Goal: Transaction & Acquisition: Book appointment/travel/reservation

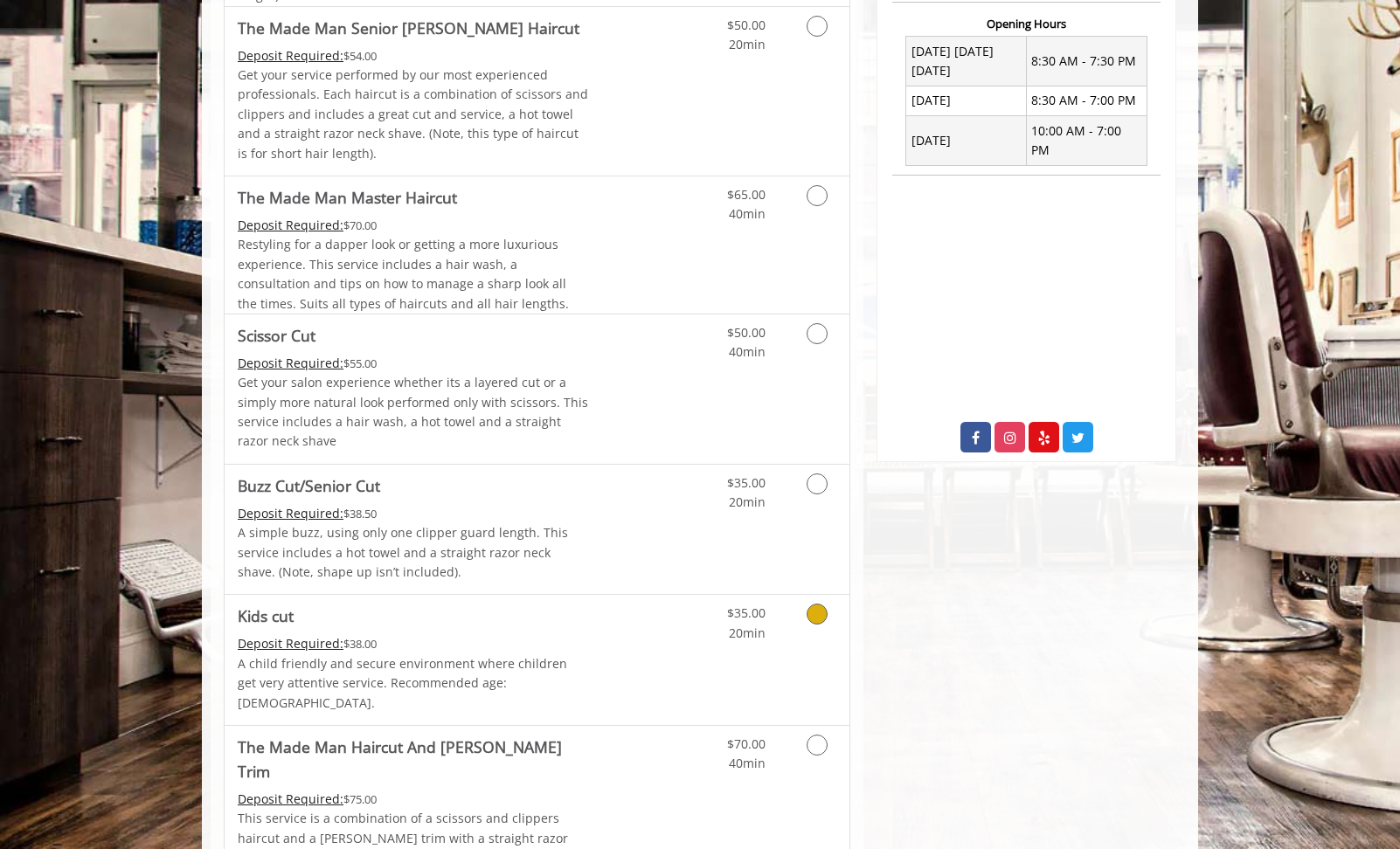
scroll to position [736, 0]
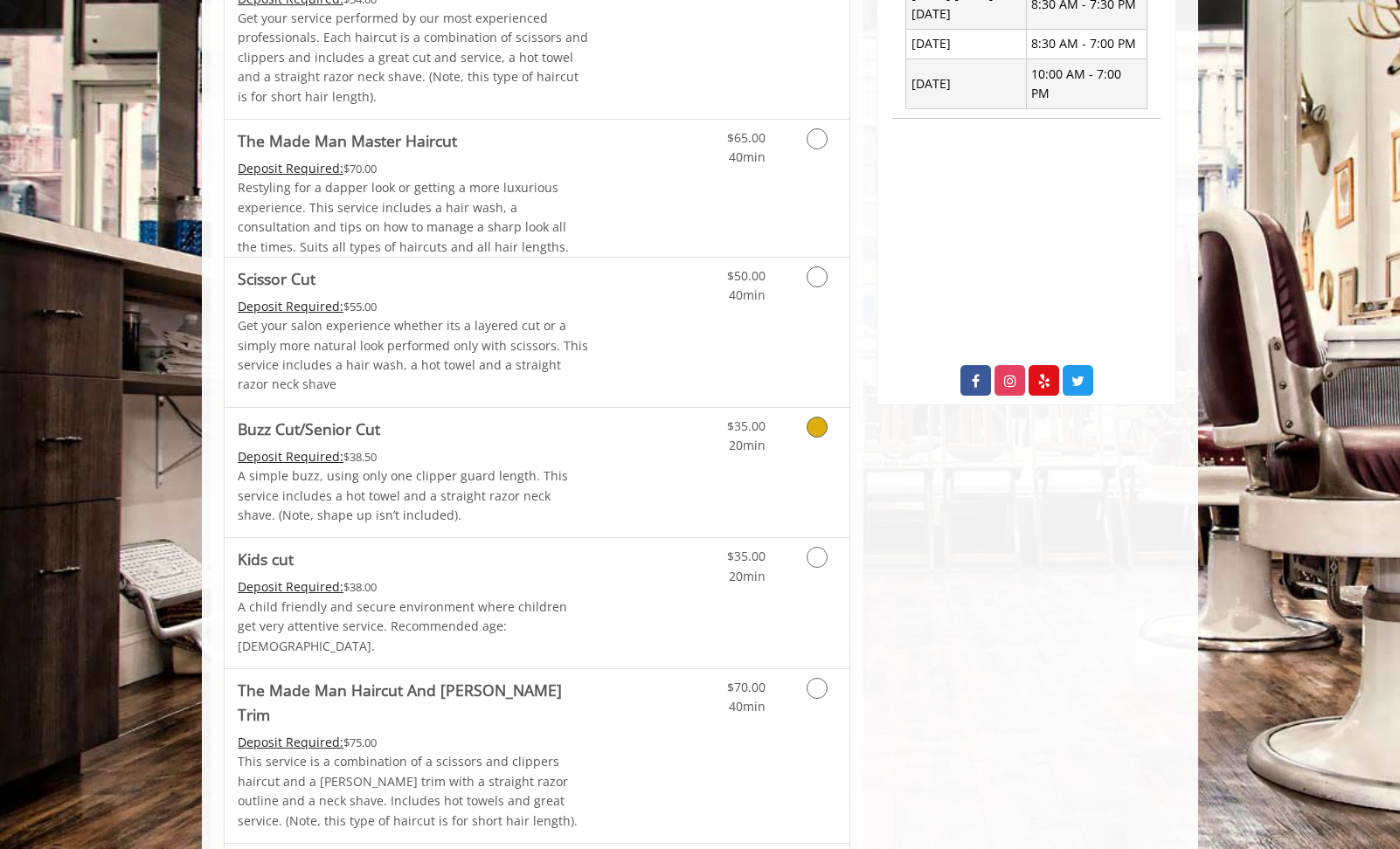
click at [812, 426] on icon "Grooming services" at bounding box center [816, 427] width 21 height 21
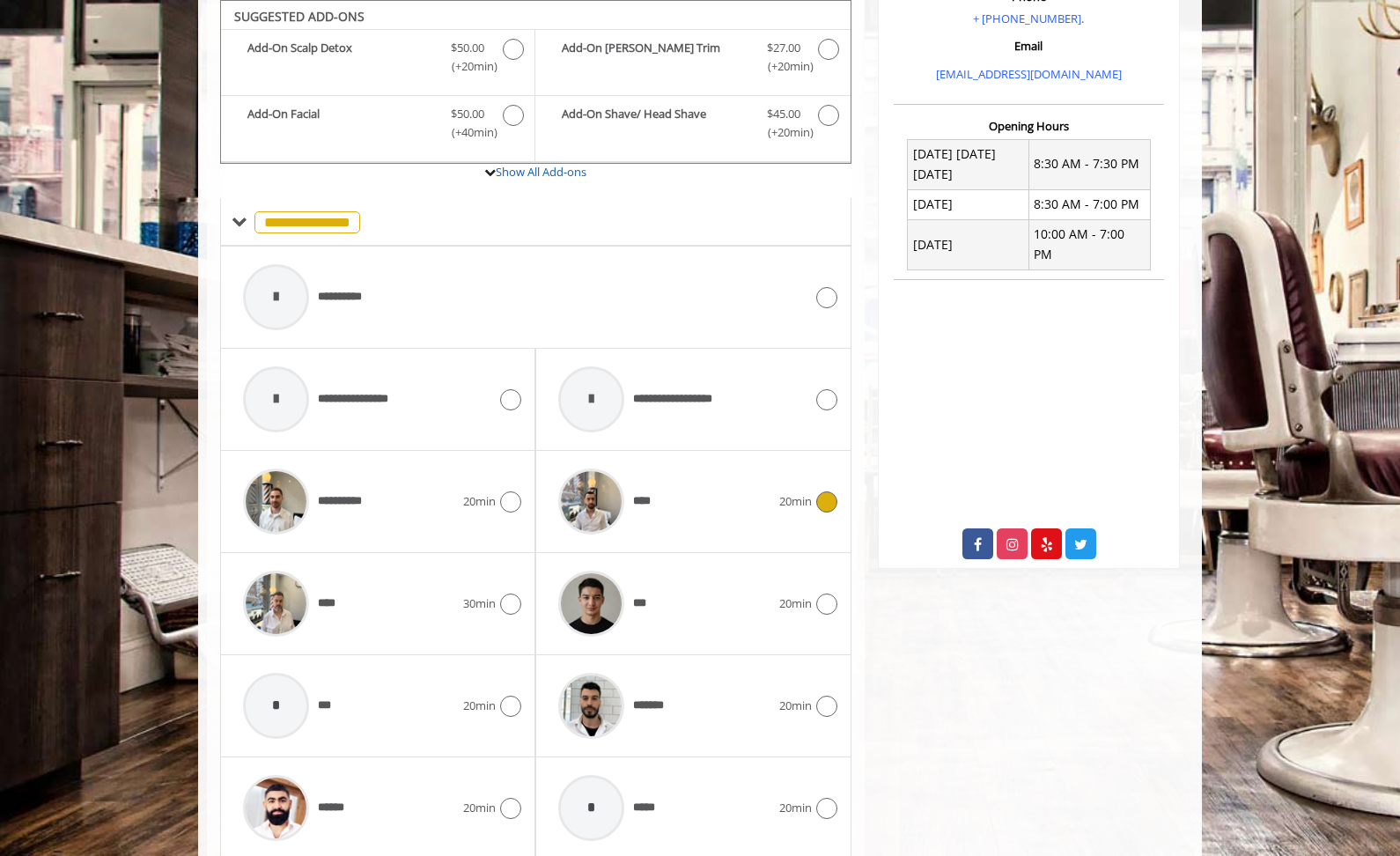
scroll to position [748, 0]
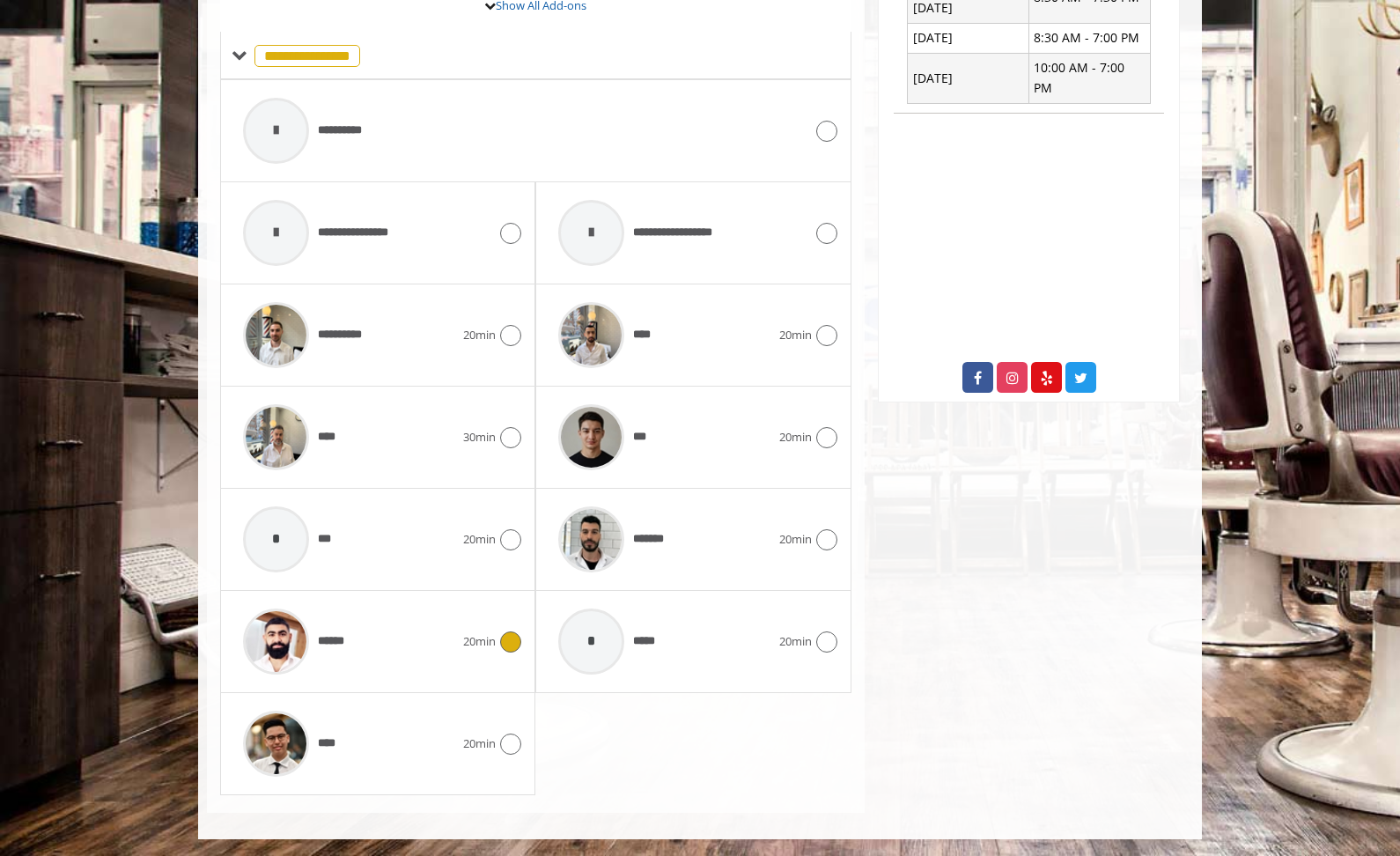
click at [514, 644] on icon at bounding box center [511, 642] width 21 height 21
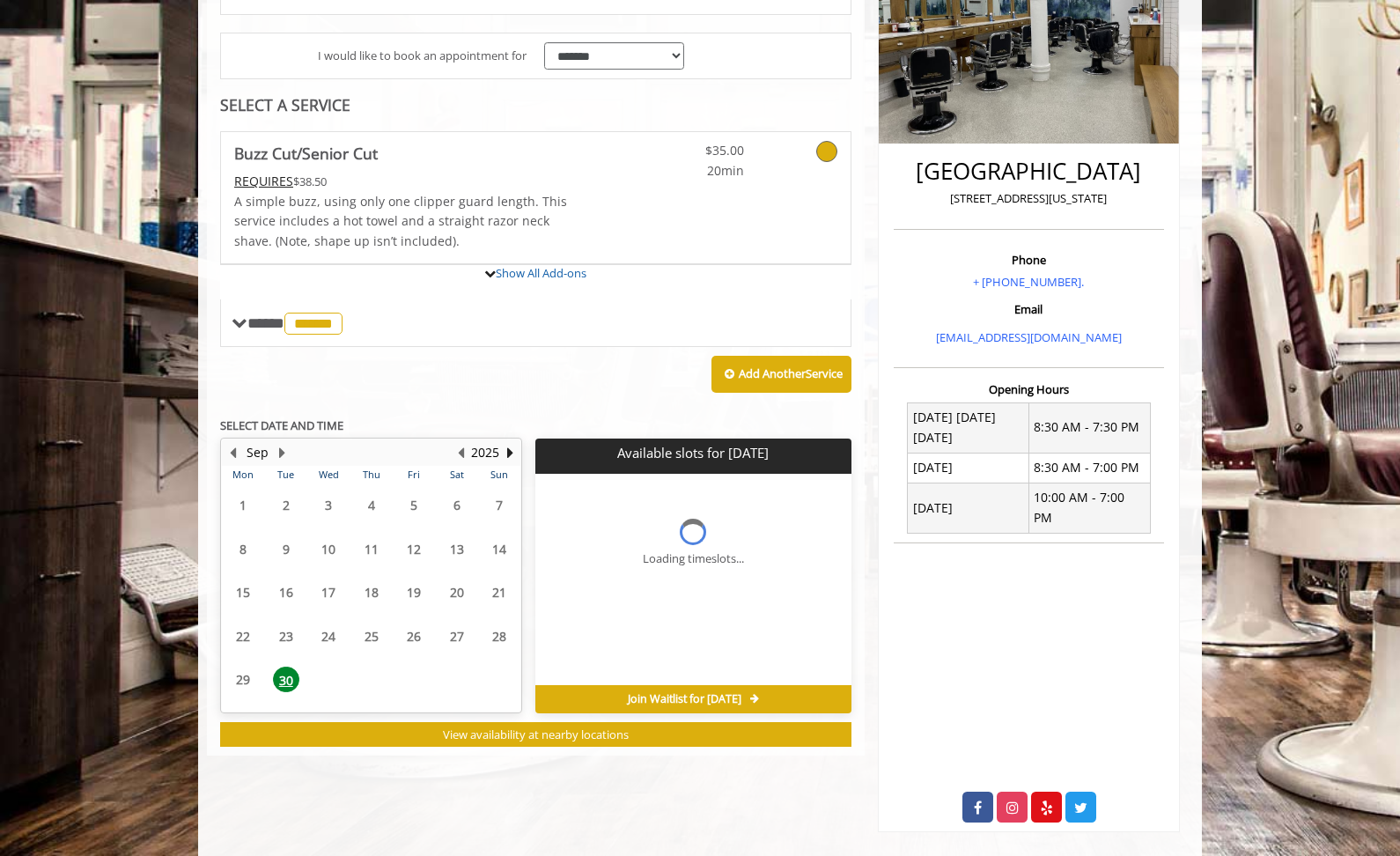
scroll to position [424, 0]
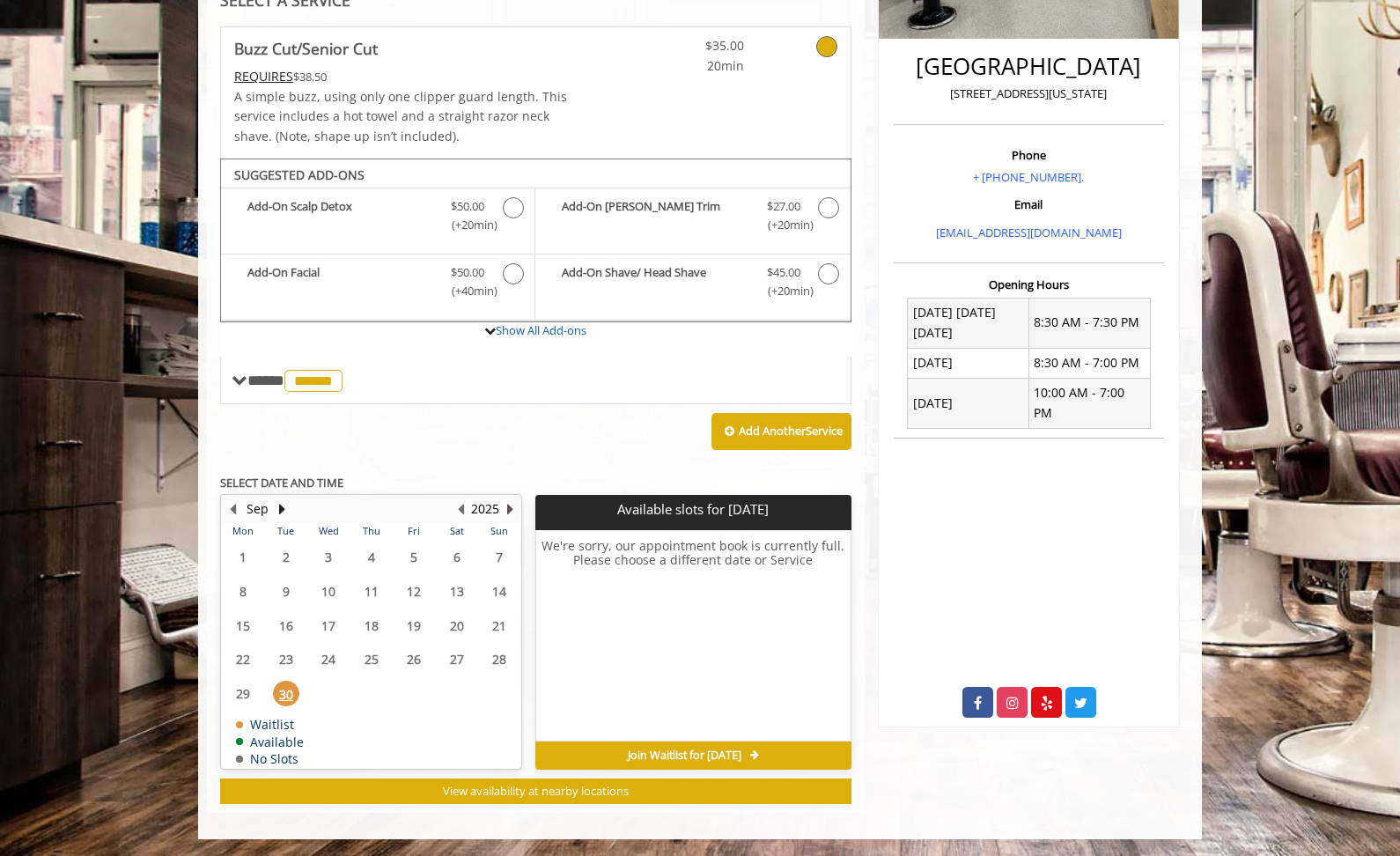
click at [511, 507] on button "Next Year" at bounding box center [510, 509] width 14 height 19
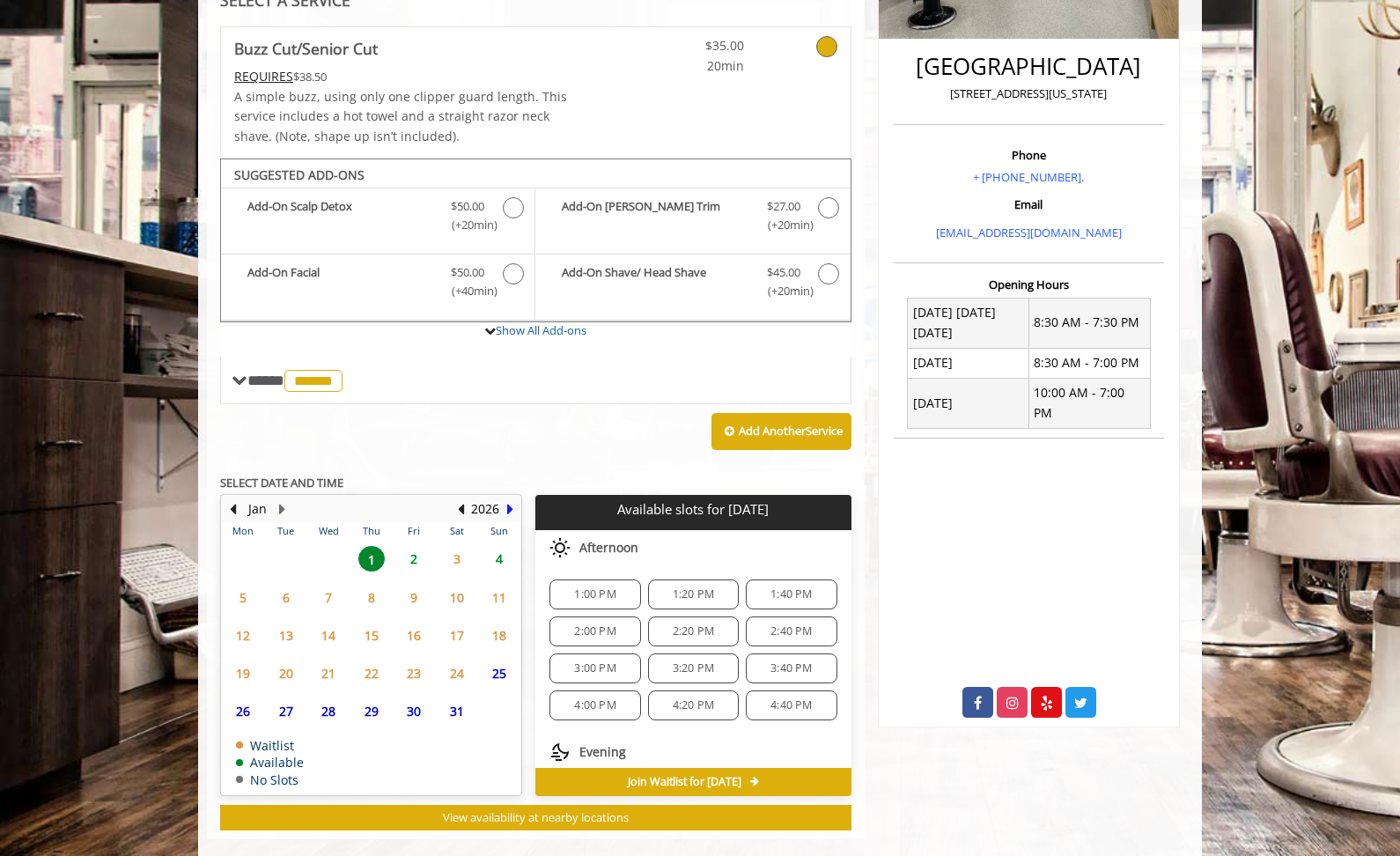
scroll to position [450, 0]
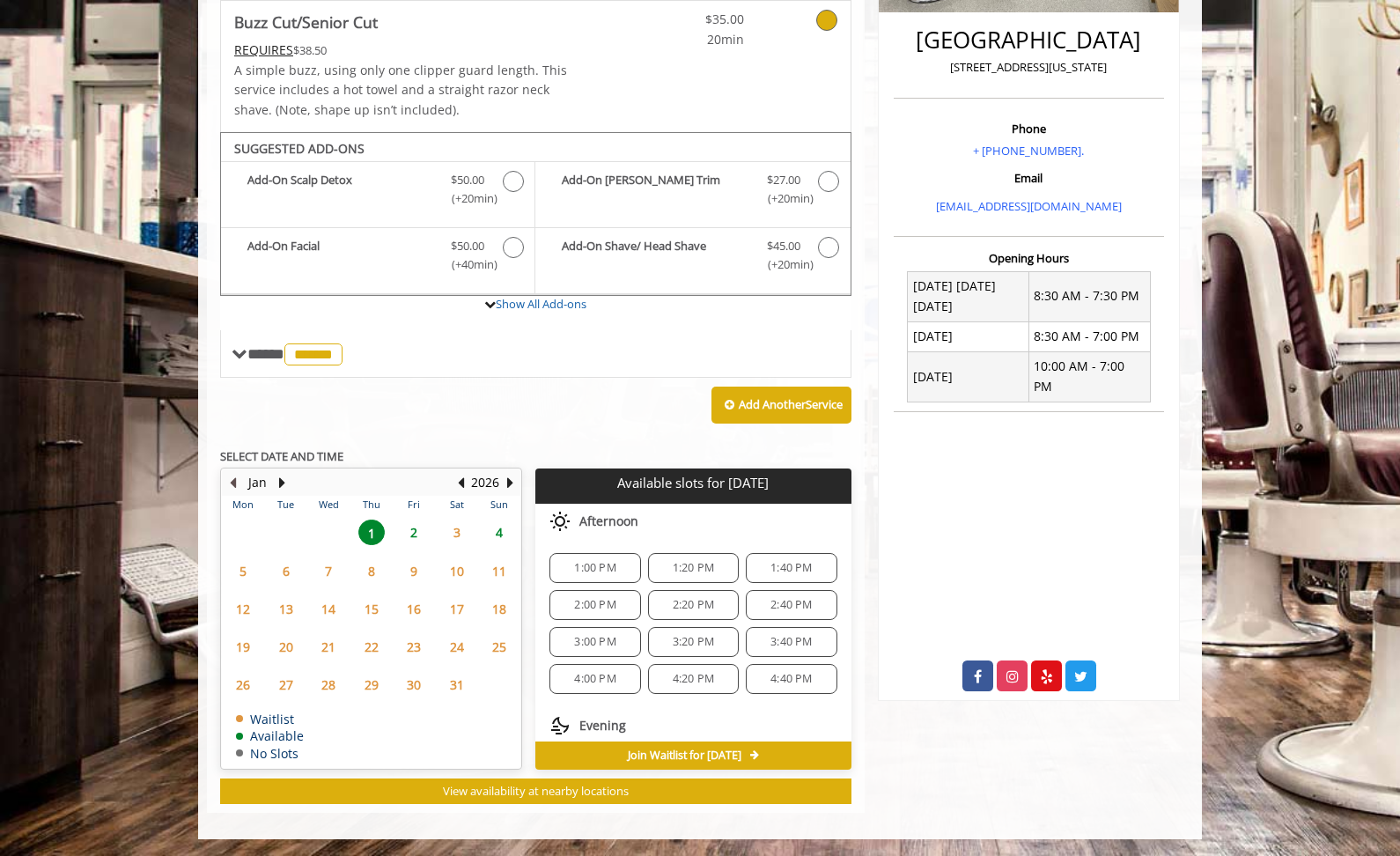
click at [232, 481] on button "Previous Month" at bounding box center [232, 482] width 14 height 19
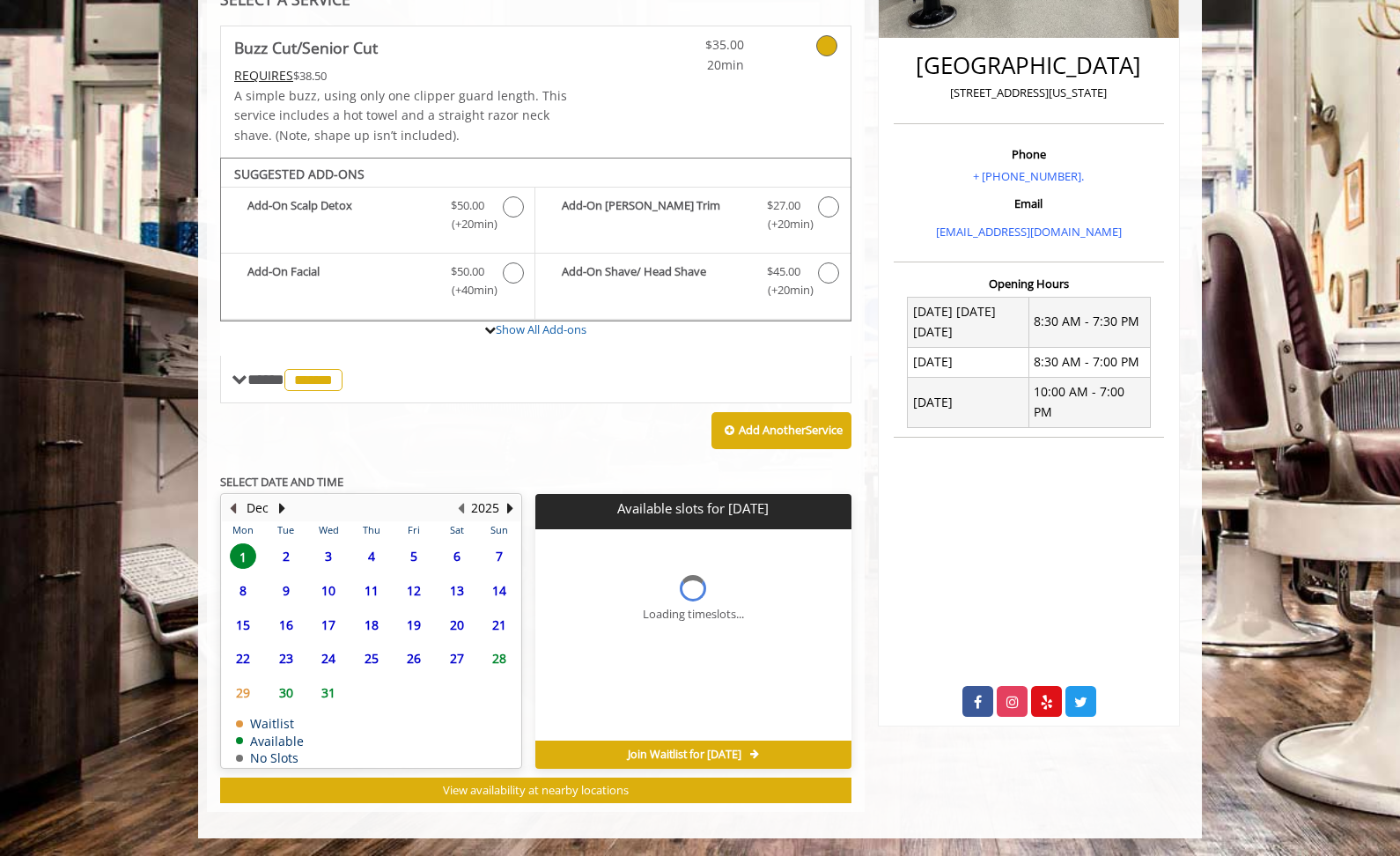
scroll to position [424, 0]
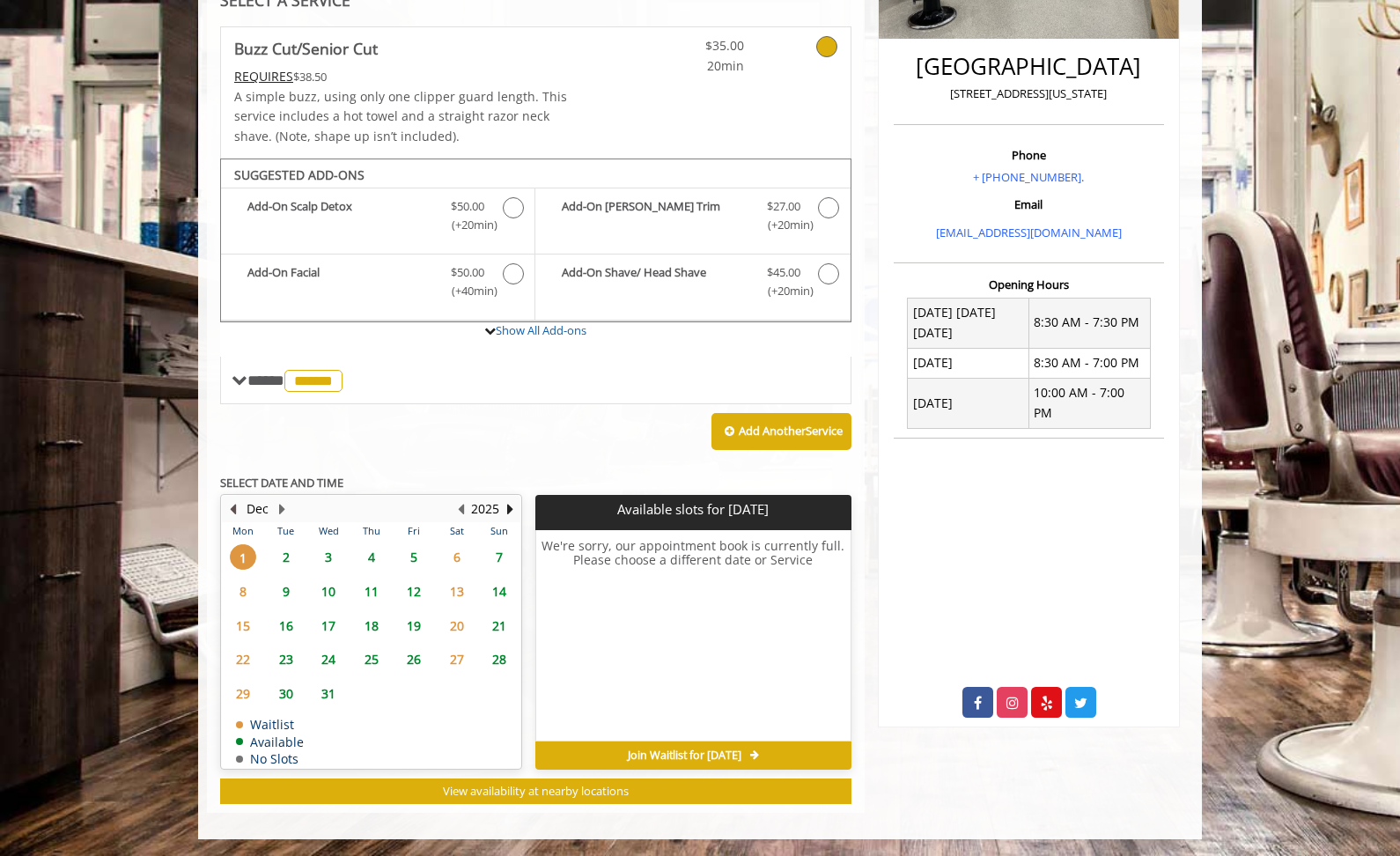
click at [232, 481] on b "SELECT DATE AND TIME" at bounding box center [282, 482] width 123 height 16
click at [233, 512] on button "Previous Month" at bounding box center [232, 509] width 14 height 19
click at [234, 512] on button "Previous Month" at bounding box center [232, 509] width 14 height 19
click at [282, 509] on button "Next Month" at bounding box center [281, 509] width 14 height 19
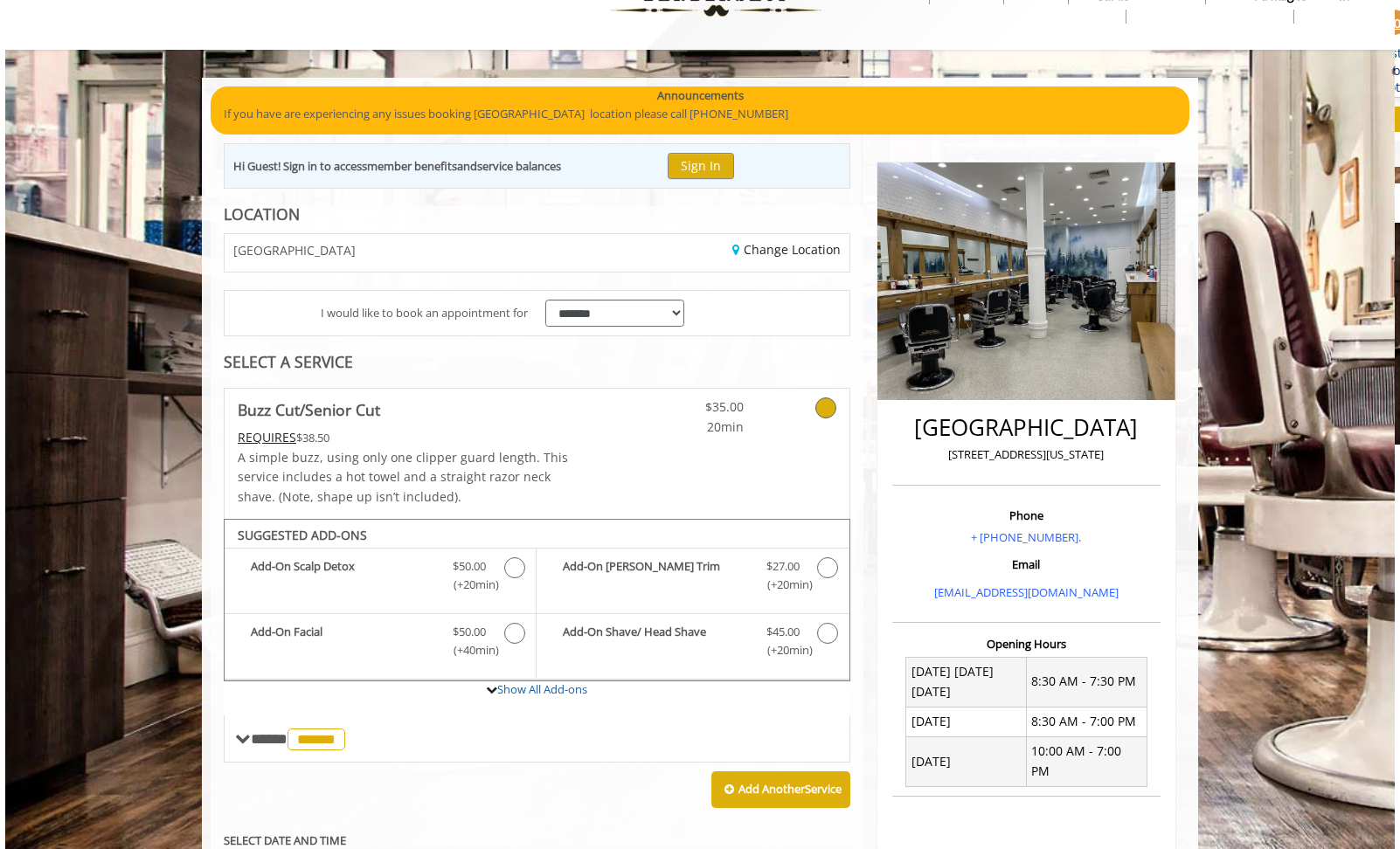
scroll to position [0, 0]
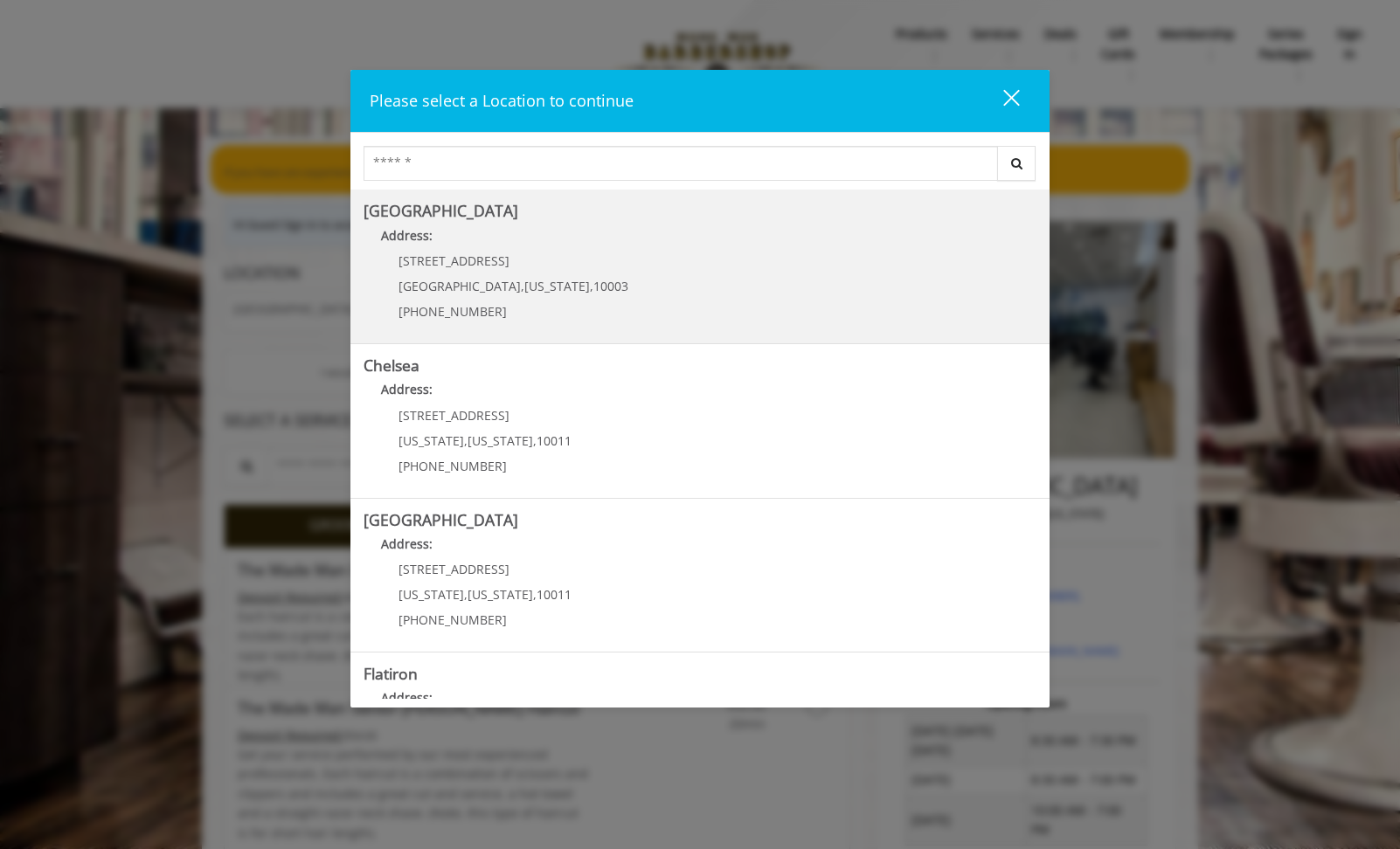
click at [412, 216] on b "[GEOGRAPHIC_DATA]" at bounding box center [440, 210] width 155 height 21
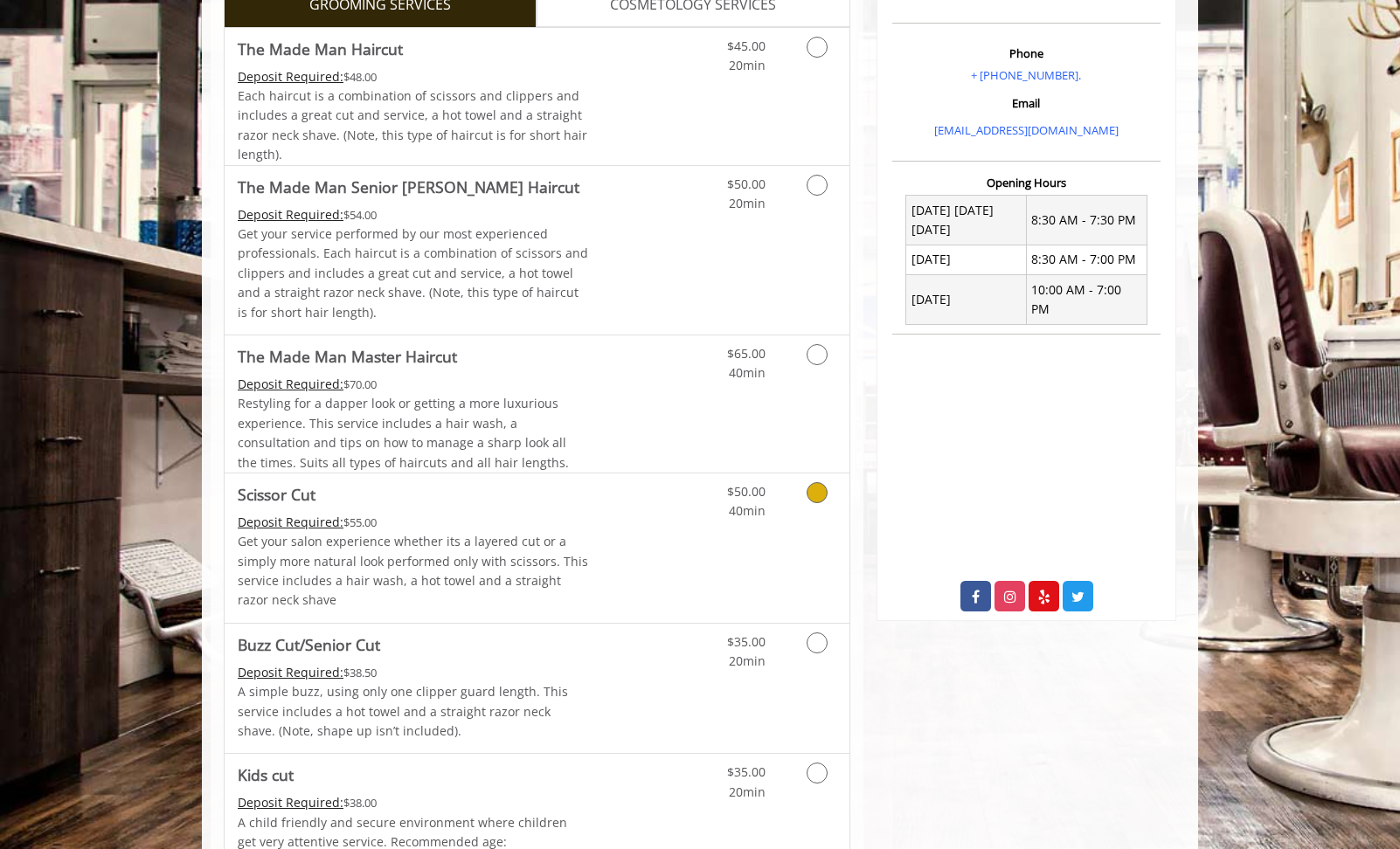
scroll to position [519, 0]
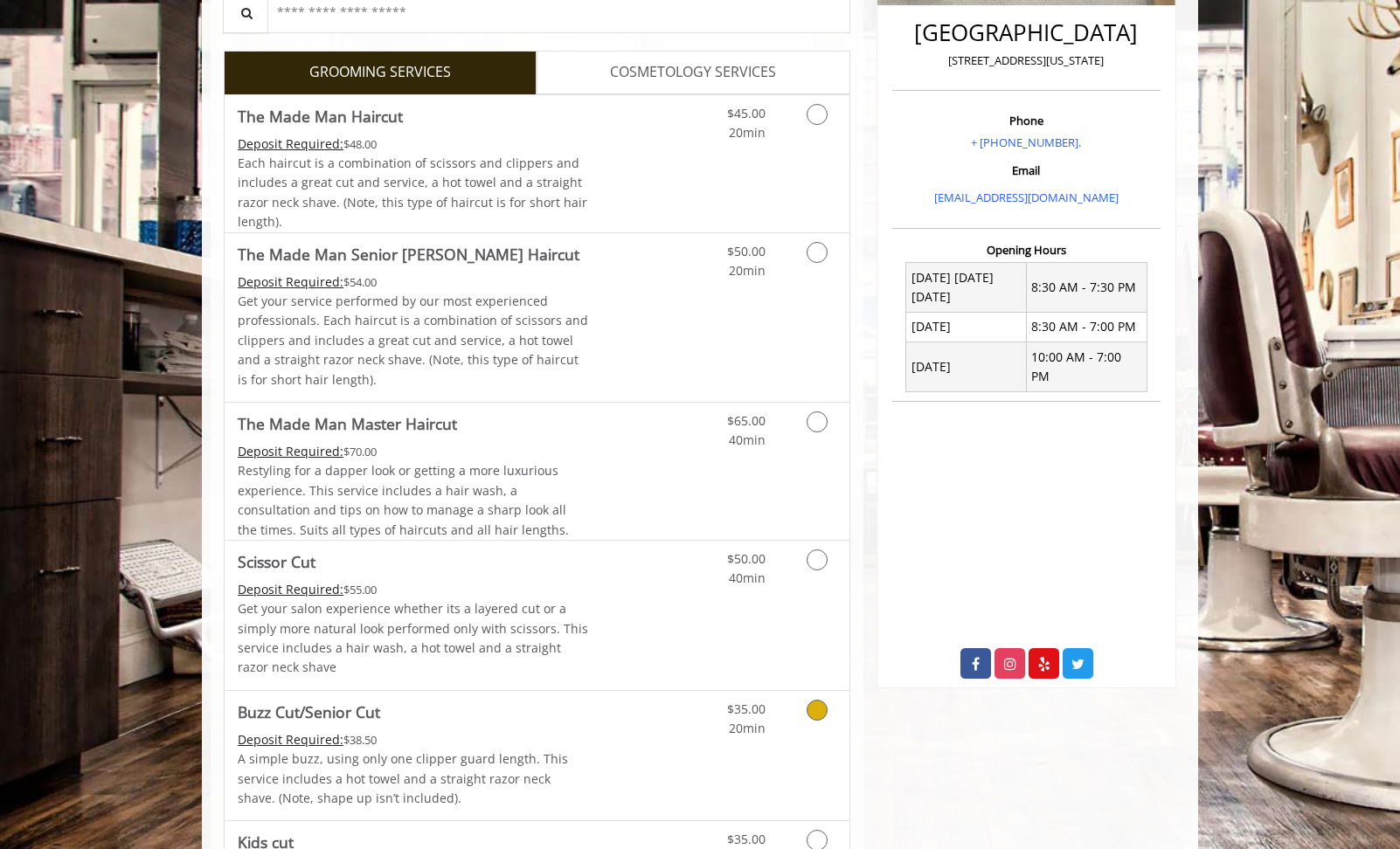
click at [816, 700] on icon "Grooming services" at bounding box center [816, 710] width 21 height 21
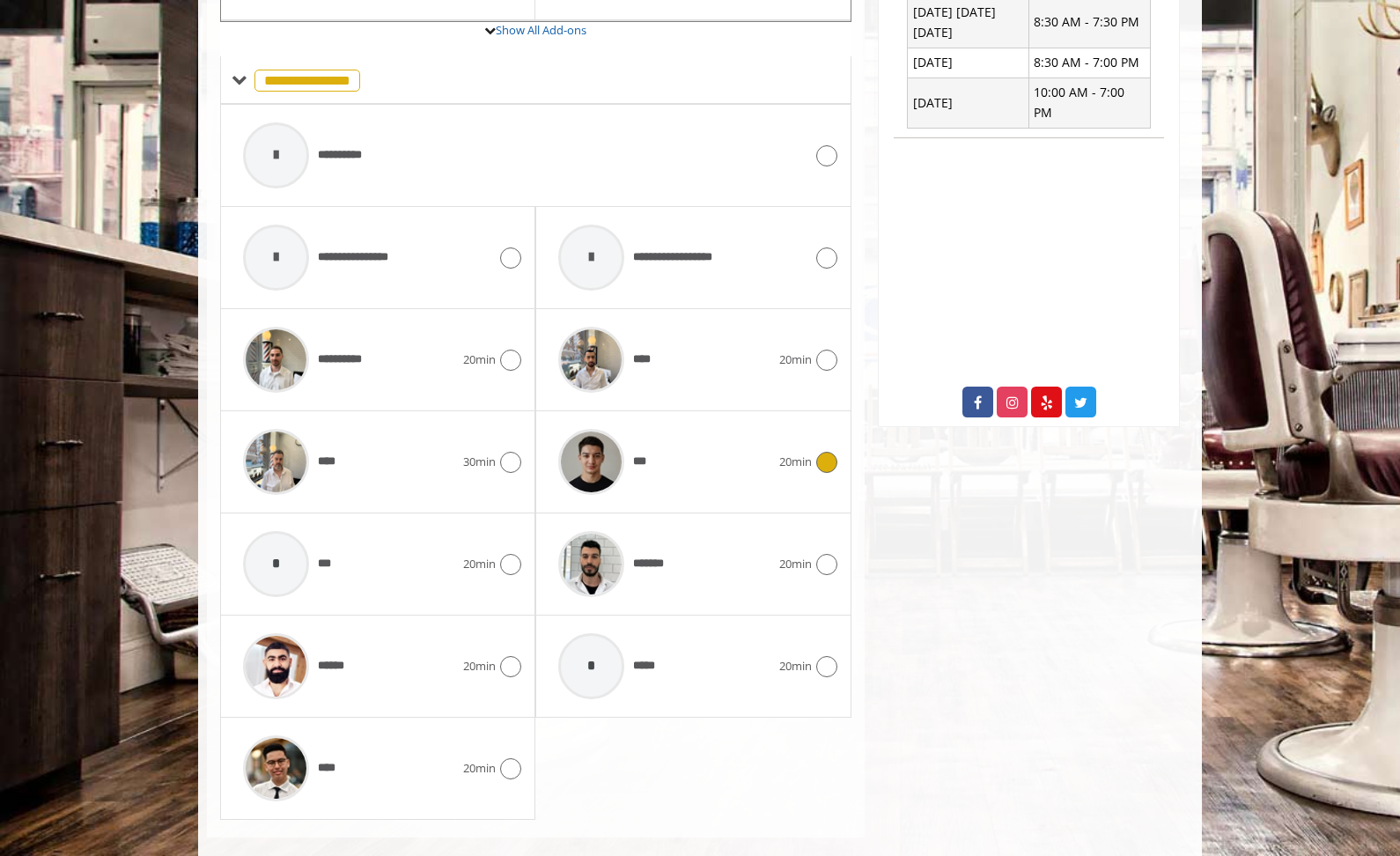
scroll to position [727, 0]
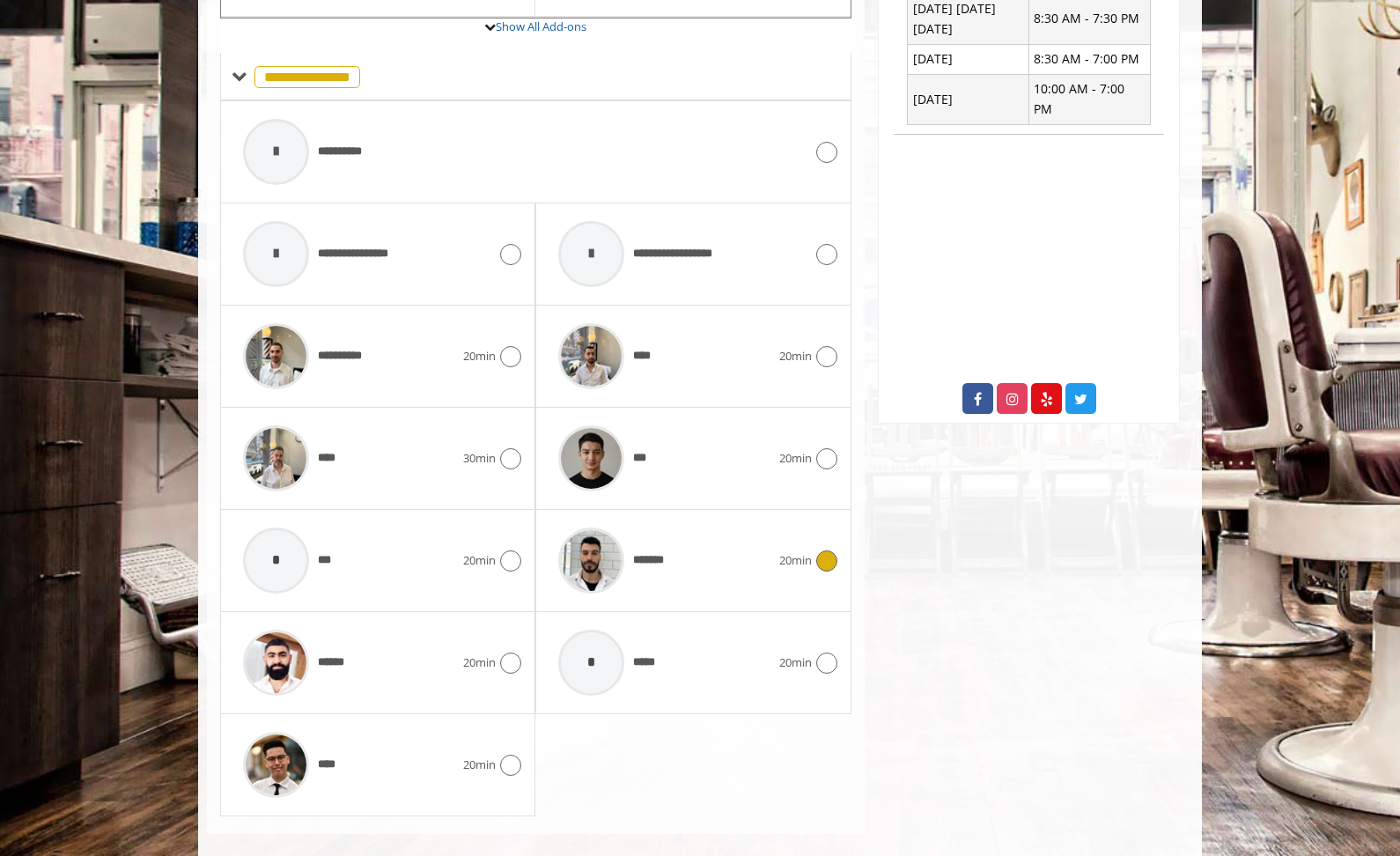
click at [598, 564] on img at bounding box center [591, 561] width 66 height 66
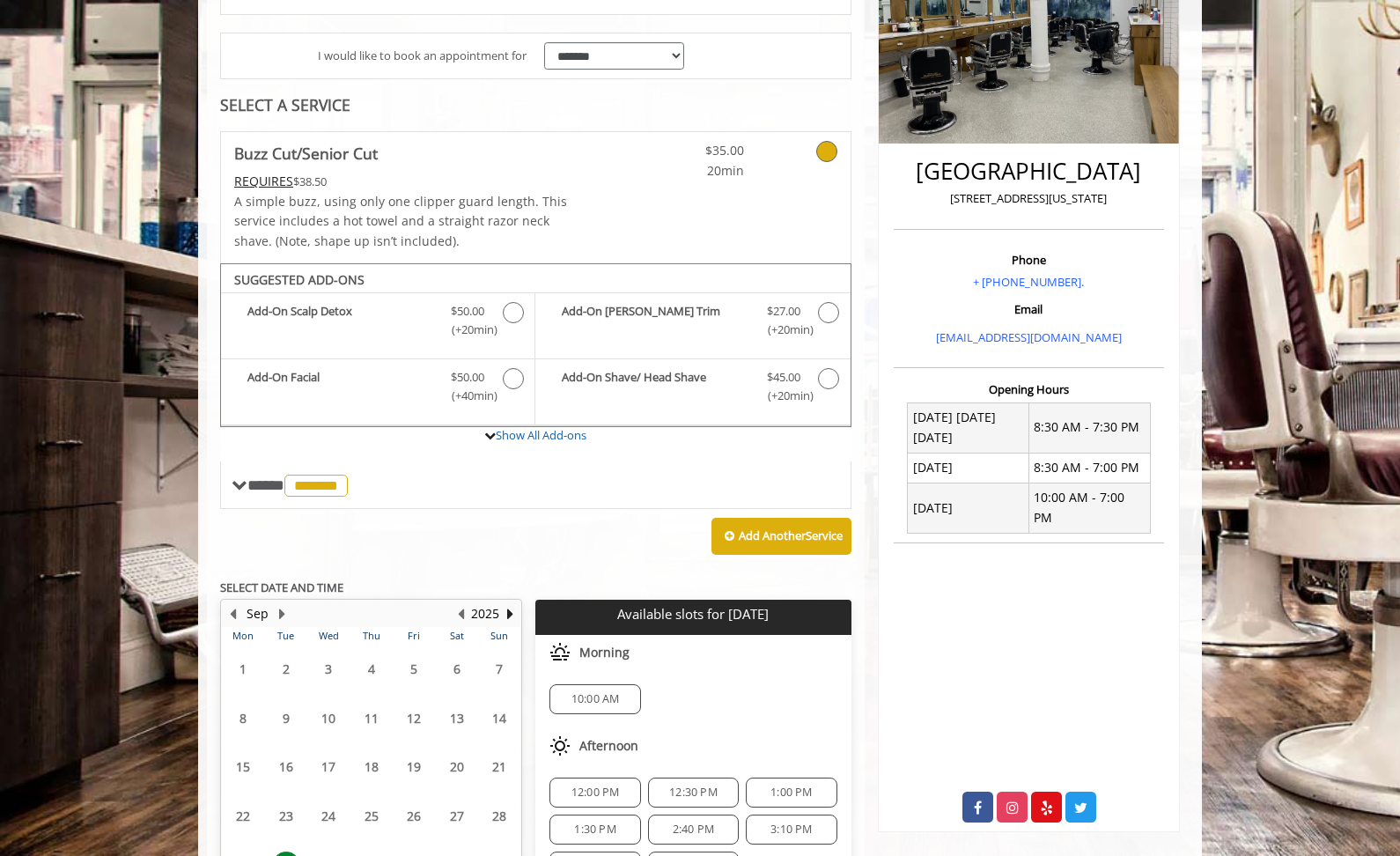
scroll to position [450, 0]
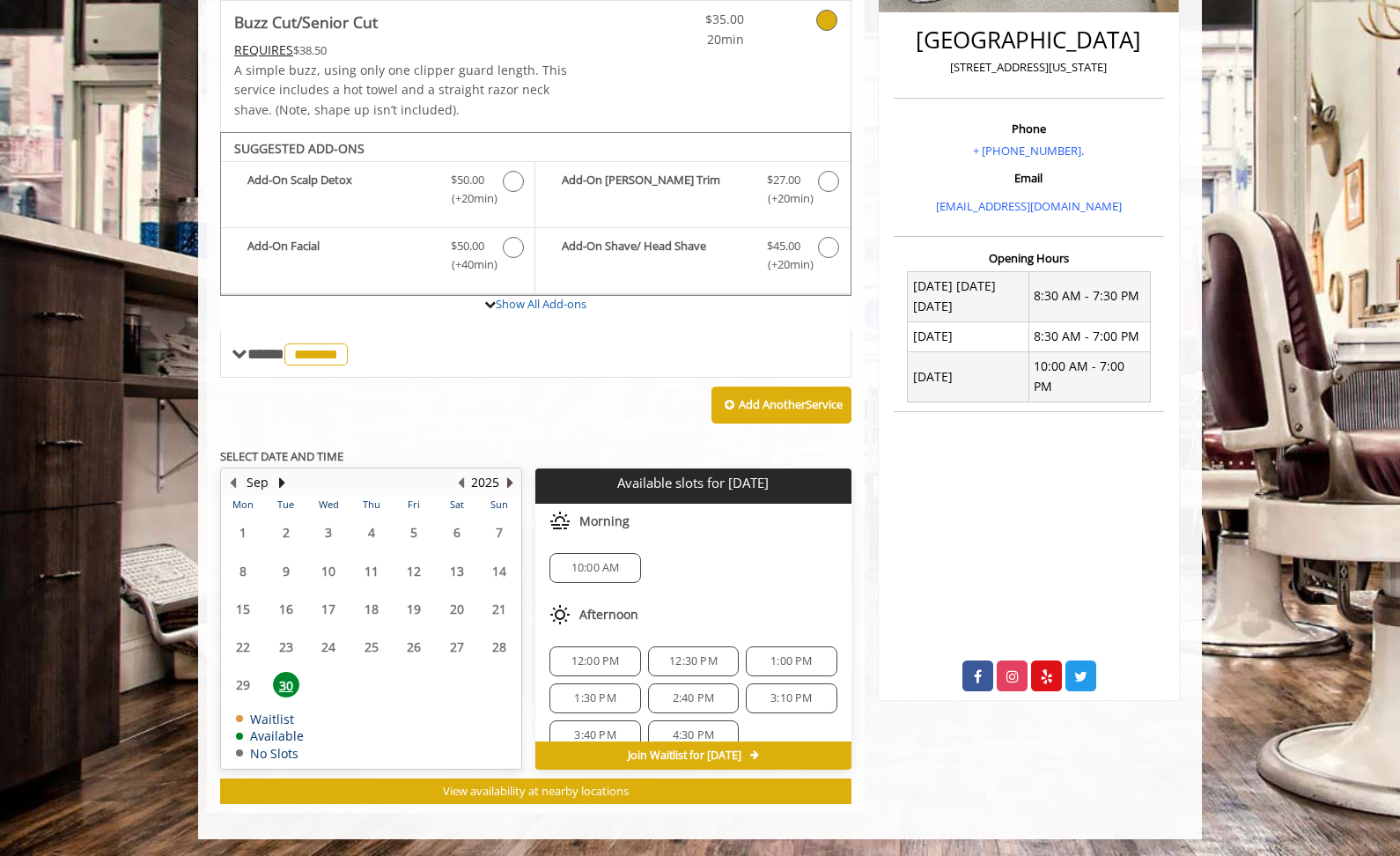
click at [509, 483] on button "Next Year" at bounding box center [510, 482] width 14 height 19
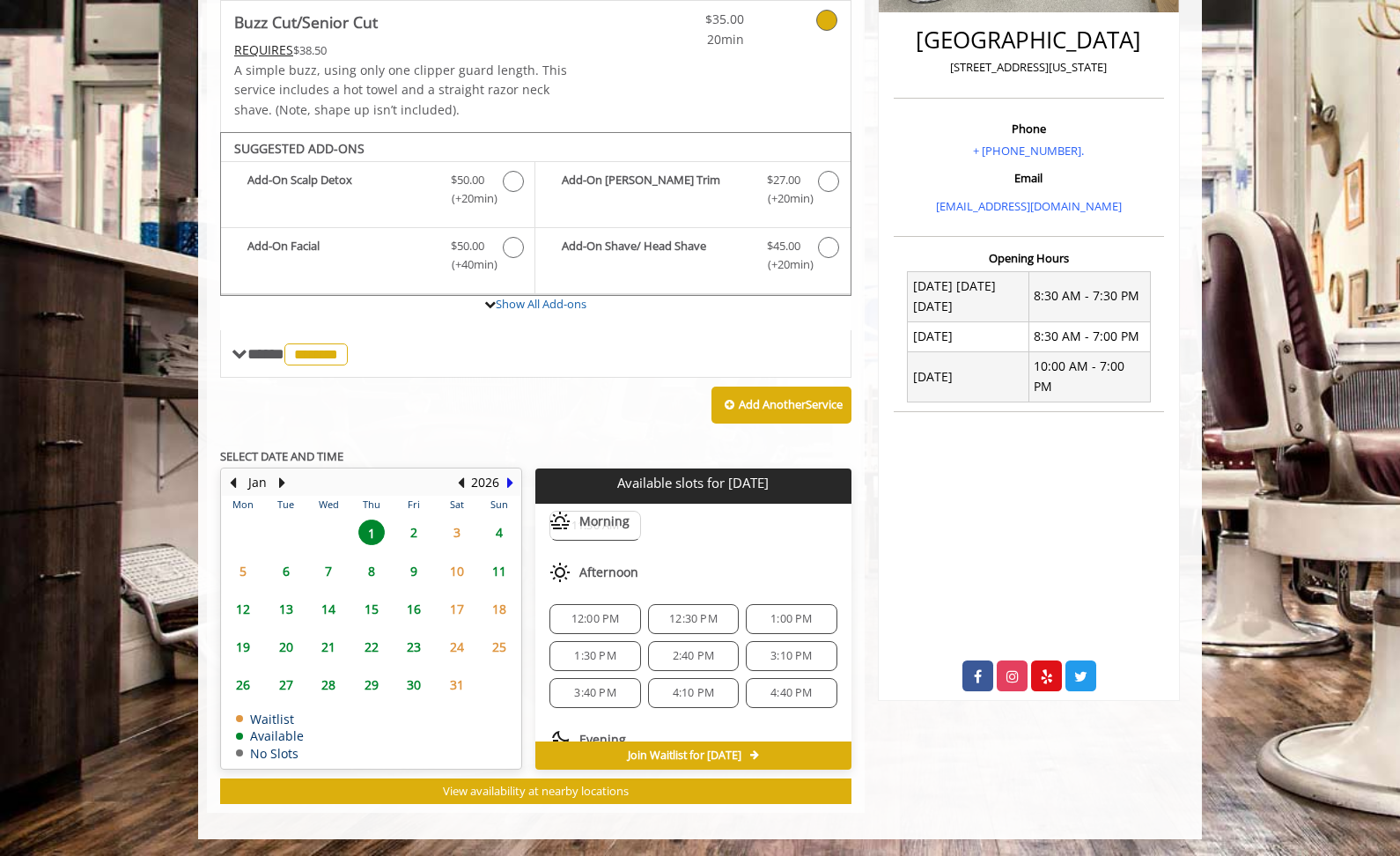
scroll to position [0, 0]
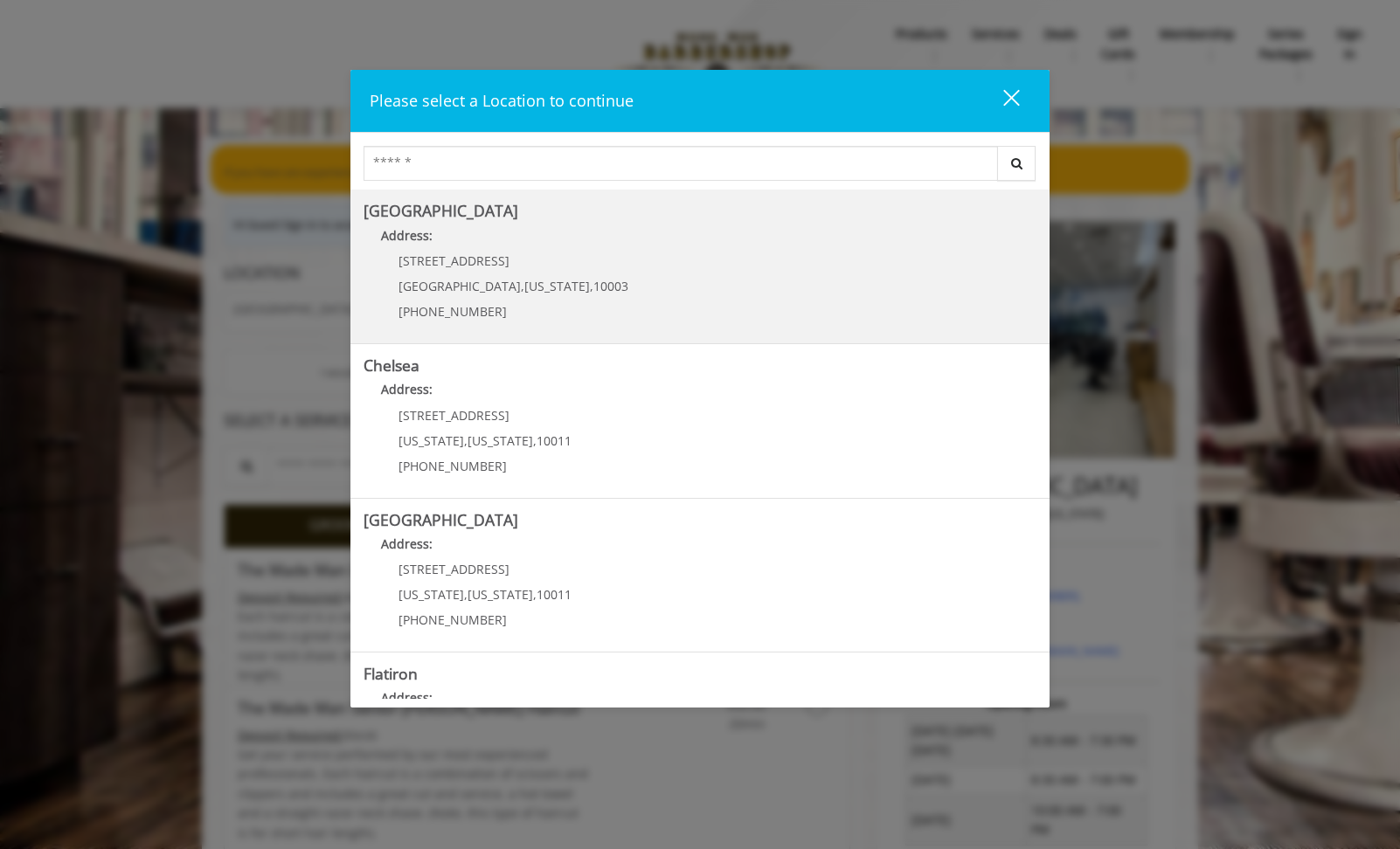
click at [443, 219] on b "[GEOGRAPHIC_DATA]" at bounding box center [440, 210] width 155 height 21
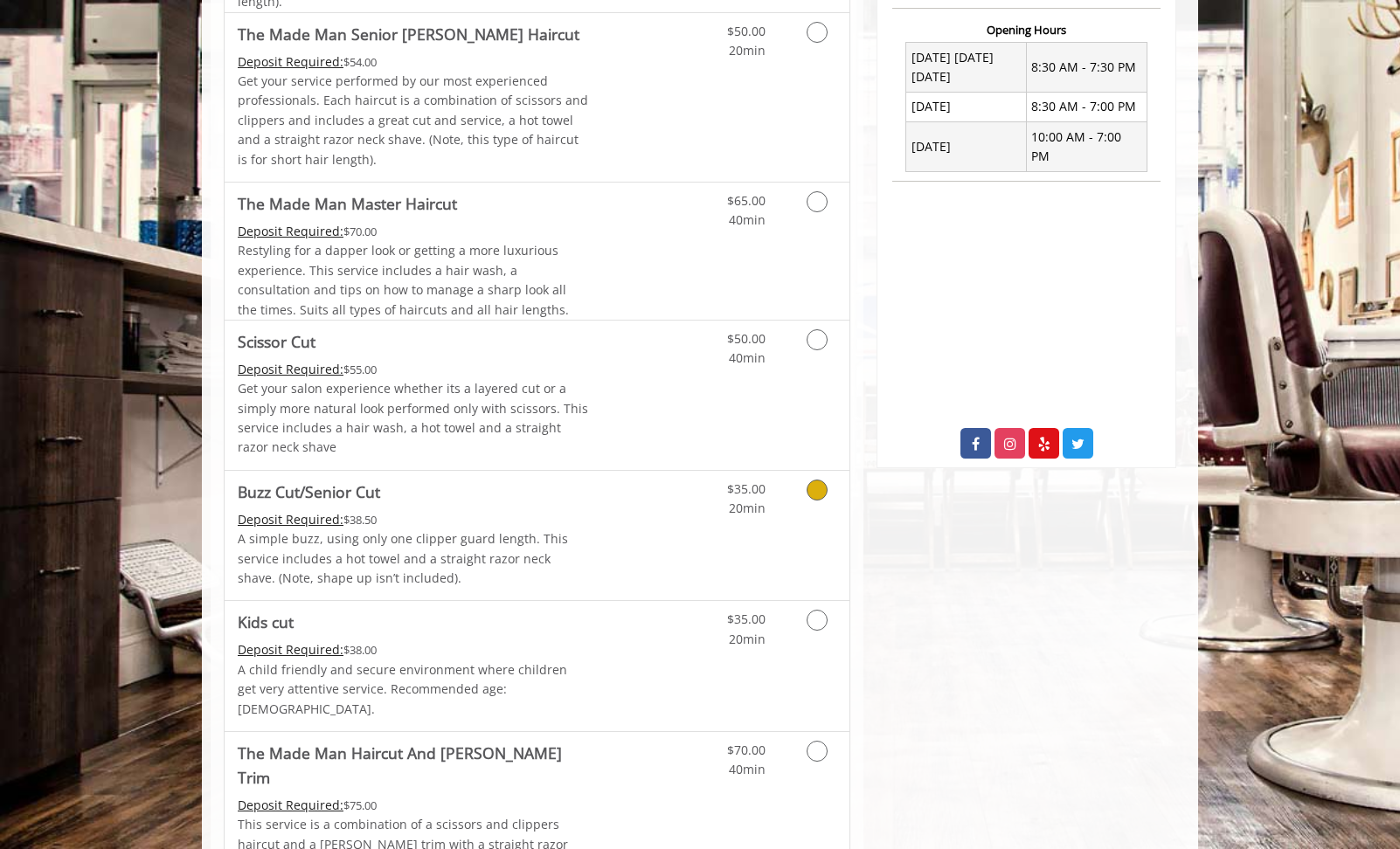
scroll to position [710, 0]
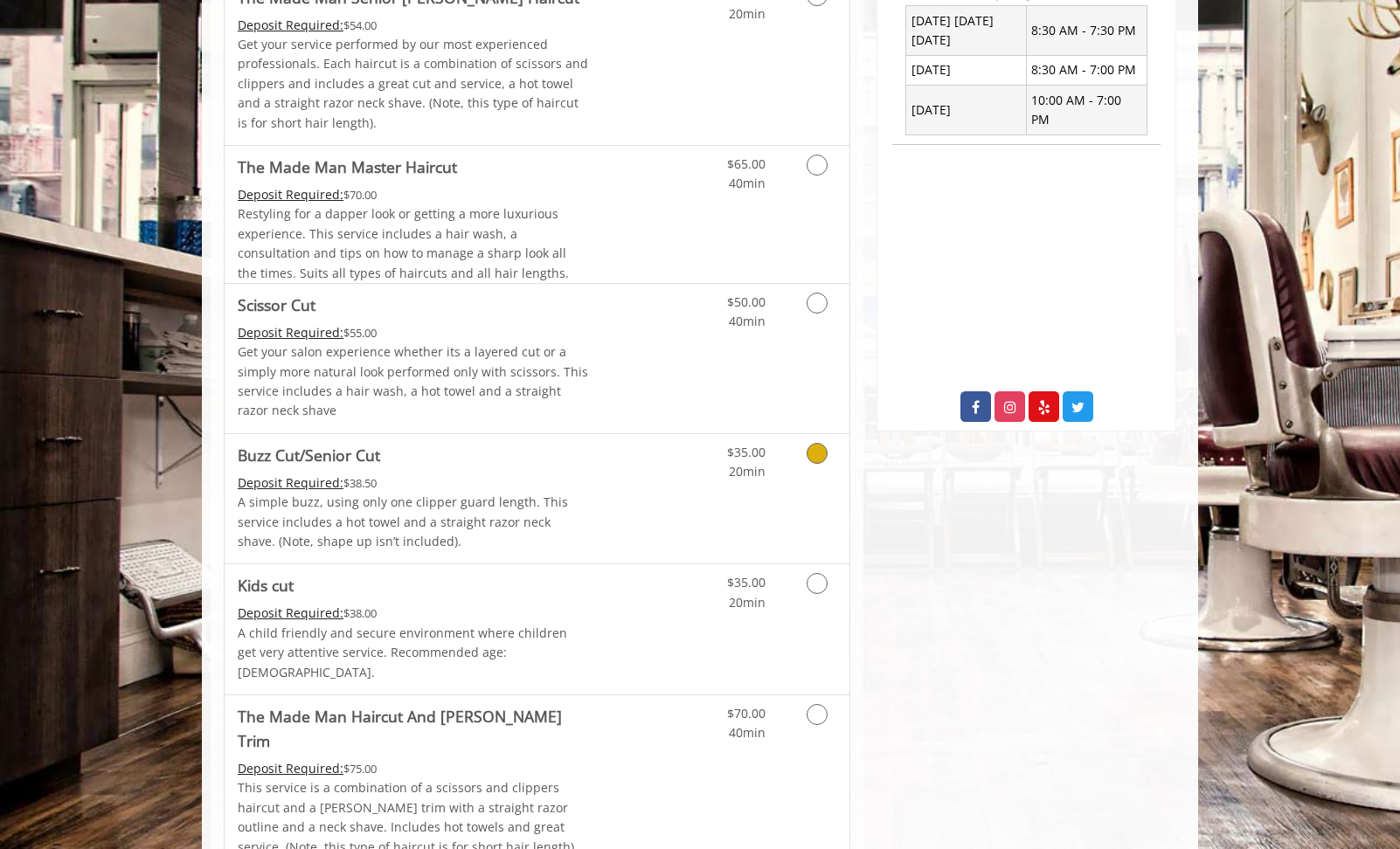
click at [814, 457] on icon "Grooming services" at bounding box center [816, 453] width 21 height 21
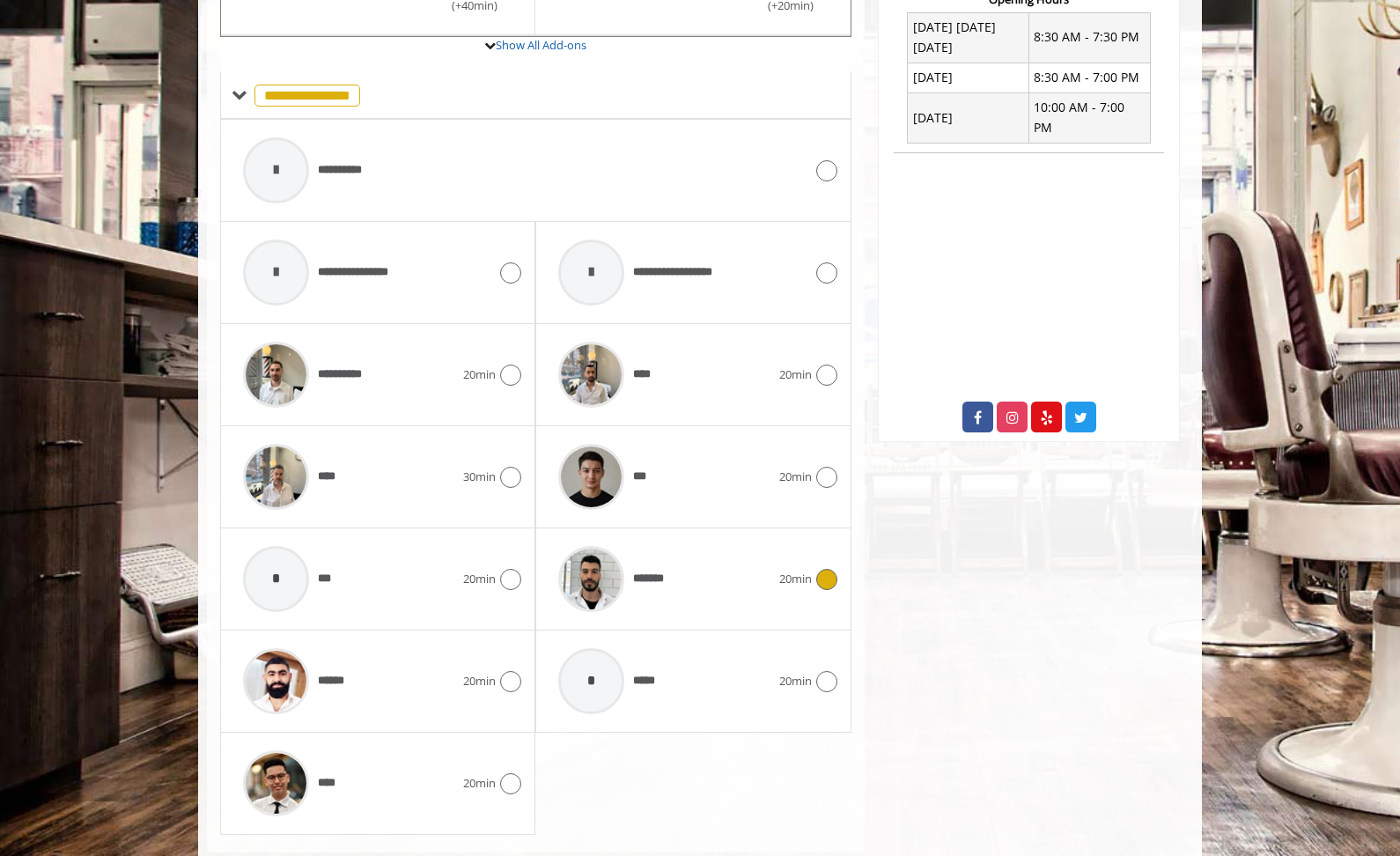
scroll to position [687, 0]
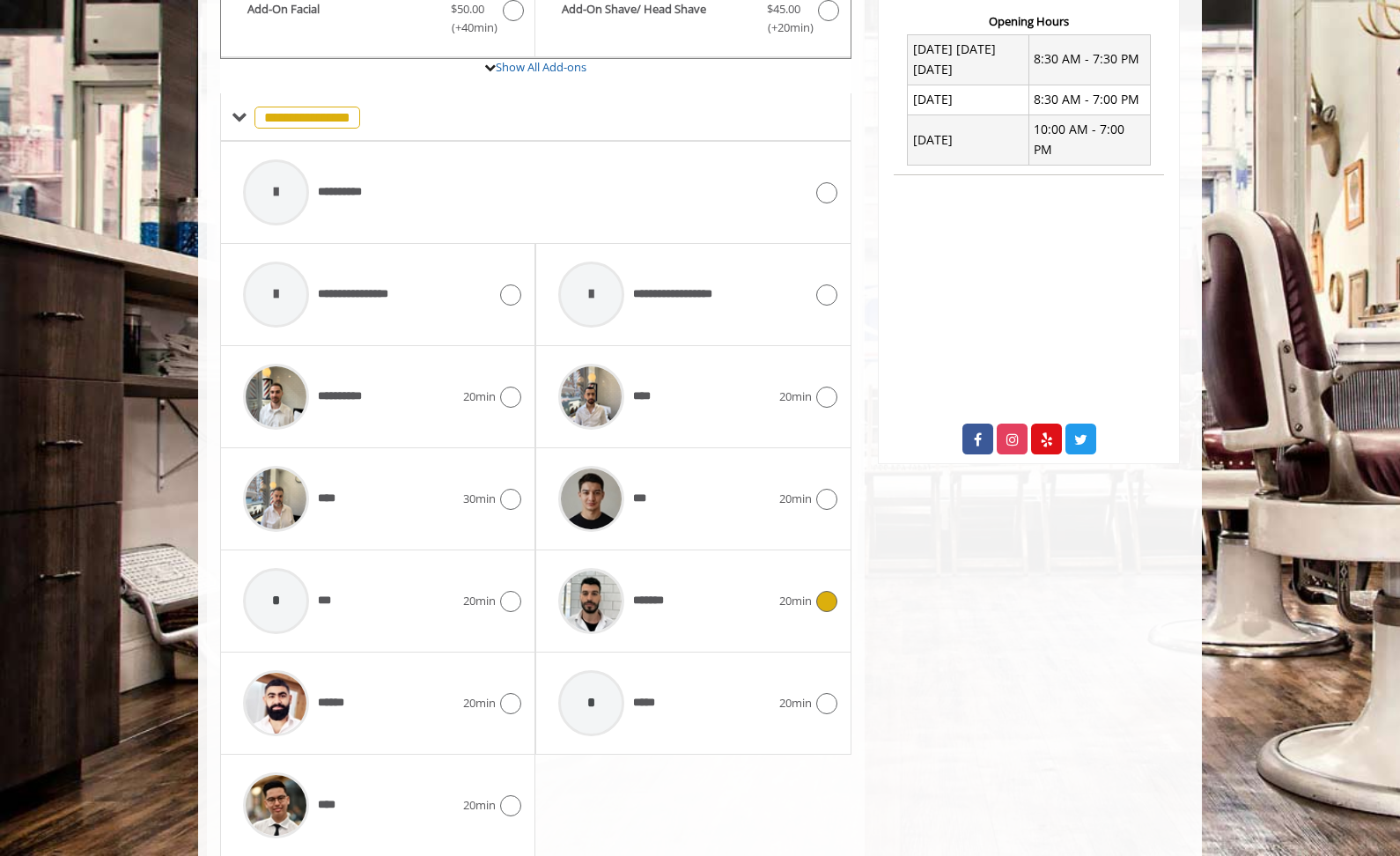
click at [826, 604] on icon at bounding box center [827, 602] width 21 height 21
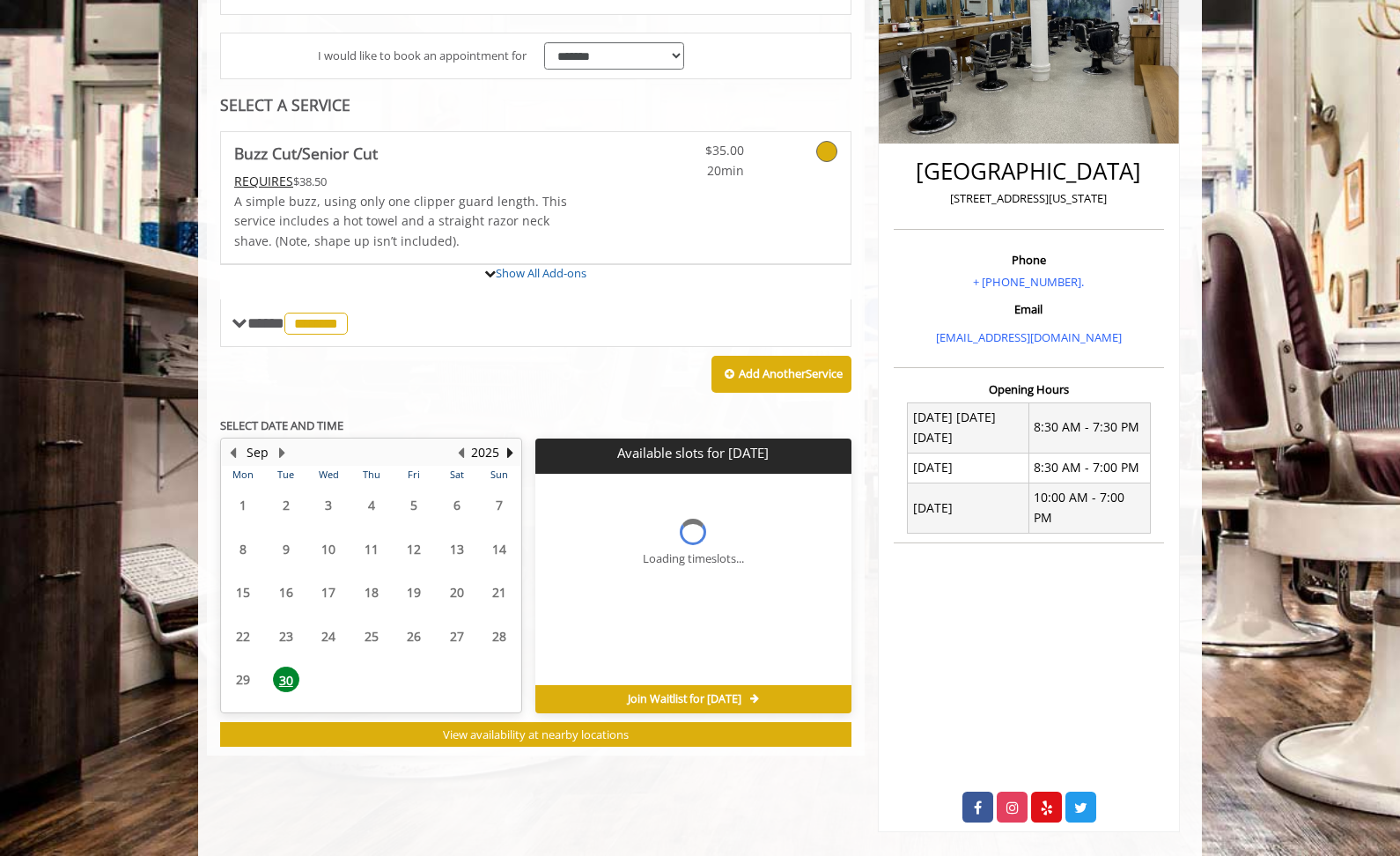
scroll to position [450, 0]
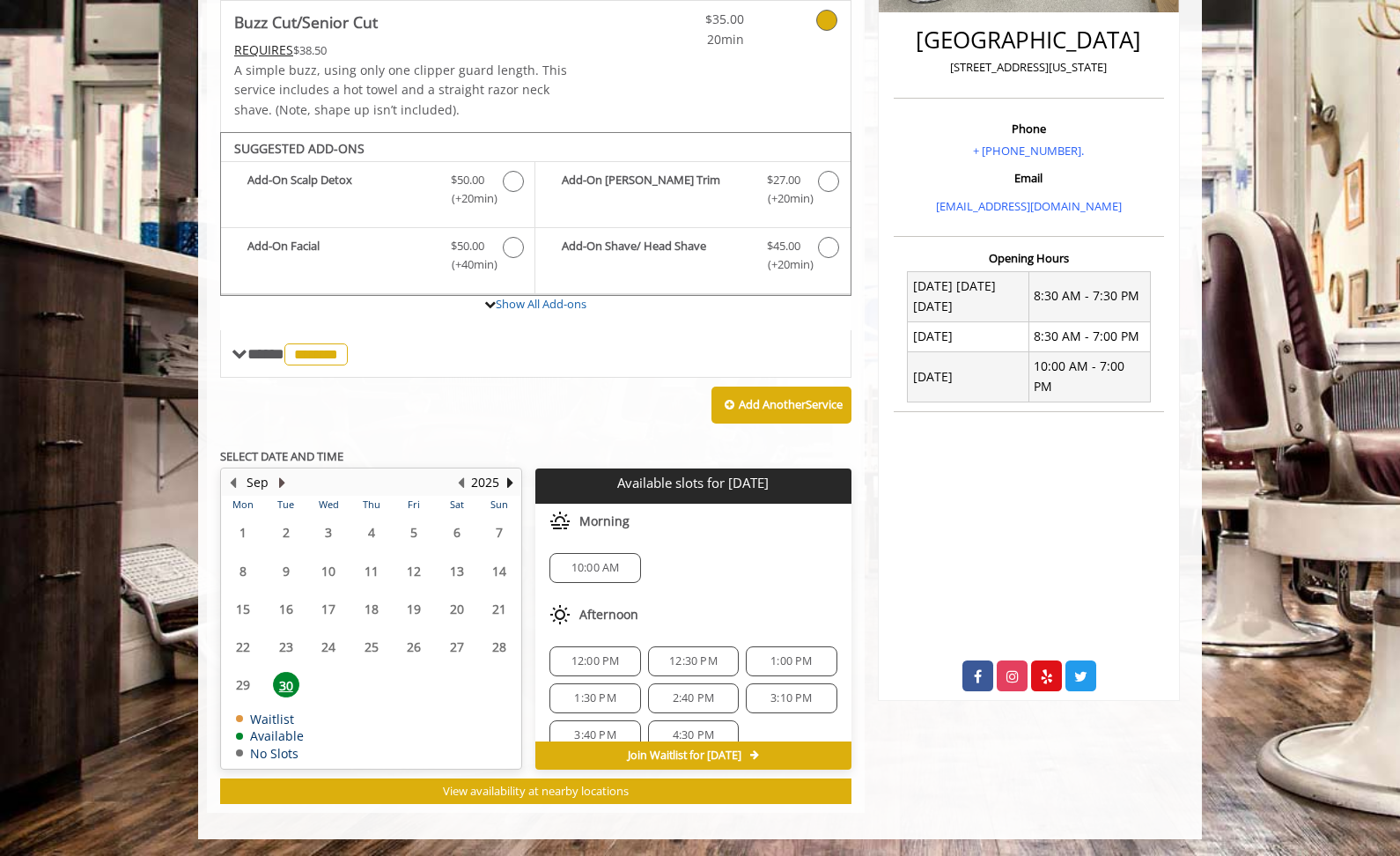
click at [280, 481] on button "Next Month" at bounding box center [281, 482] width 14 height 19
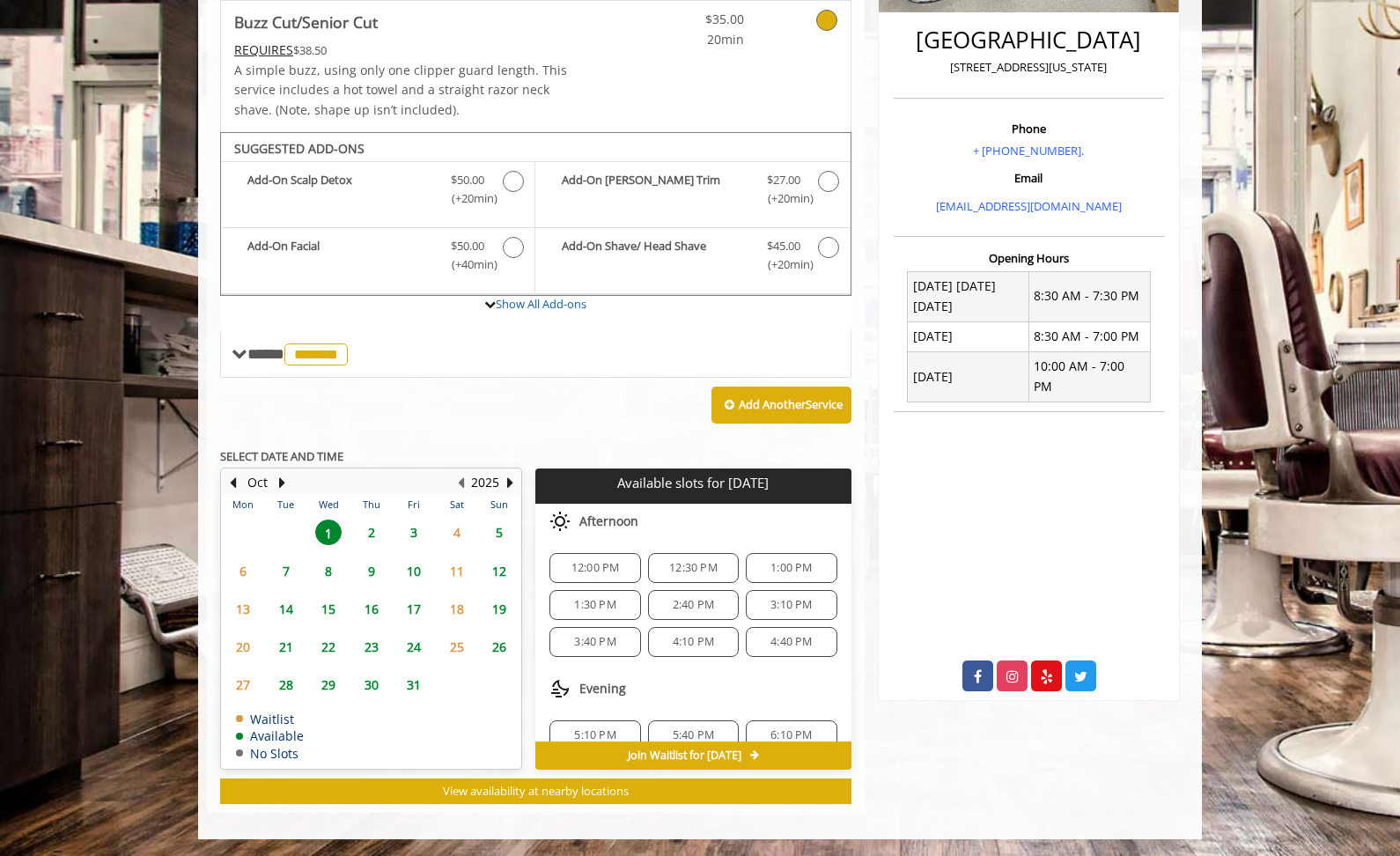
scroll to position [165, 0]
